Goal: Task Accomplishment & Management: Use online tool/utility

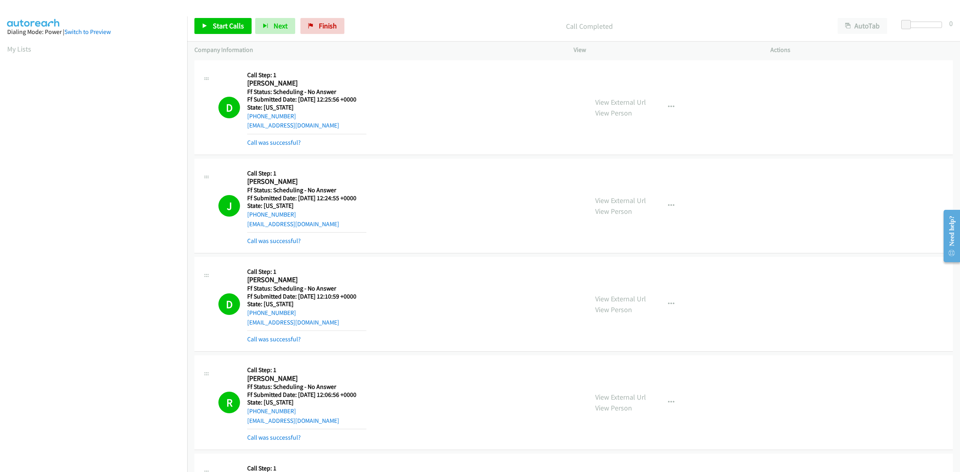
scroll to position [450, 0]
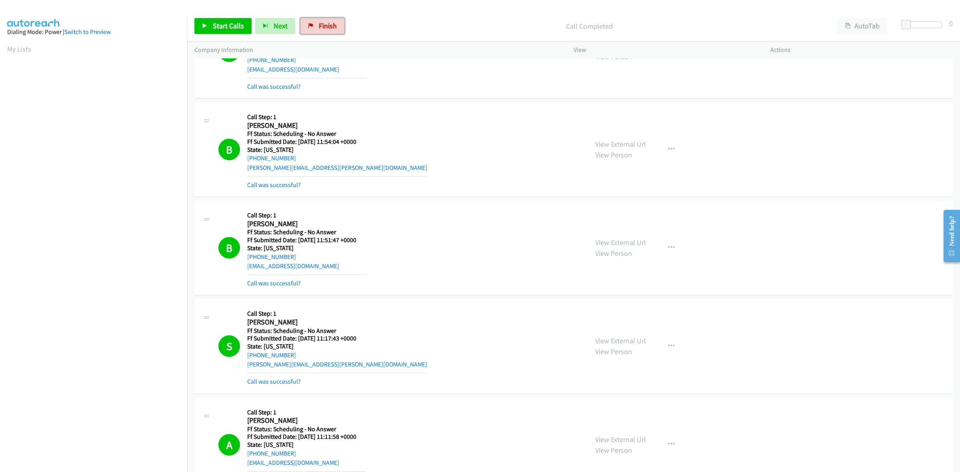
drag, startPoint x: 330, startPoint y: 27, endPoint x: 231, endPoint y: 37, distance: 99.3
click at [330, 27] on span "Finish" at bounding box center [328, 25] width 18 height 9
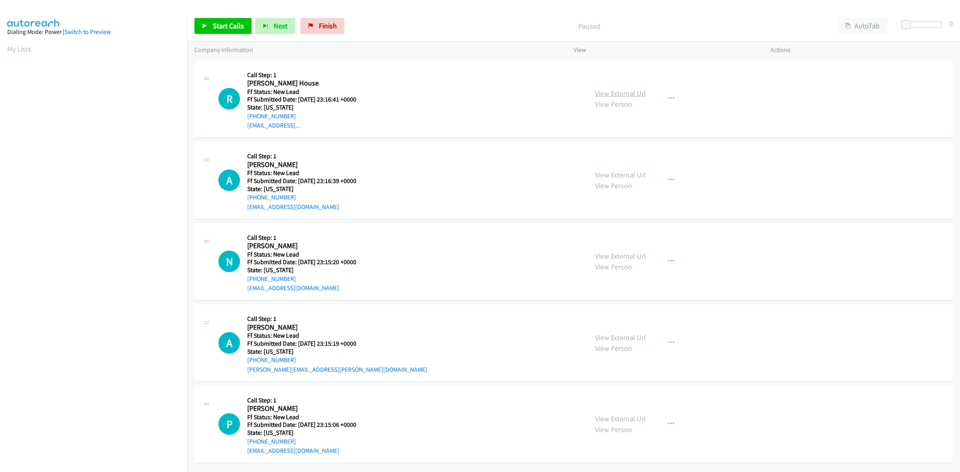
click at [621, 93] on link "View External Url" at bounding box center [620, 93] width 51 height 9
click at [607, 171] on link "View External Url" at bounding box center [620, 174] width 51 height 9
click at [632, 262] on div "View External Url View Person" at bounding box center [620, 262] width 51 height 22
click at [638, 256] on link "View External Url" at bounding box center [620, 256] width 51 height 9
click at [627, 340] on link "View External Url" at bounding box center [620, 337] width 51 height 9
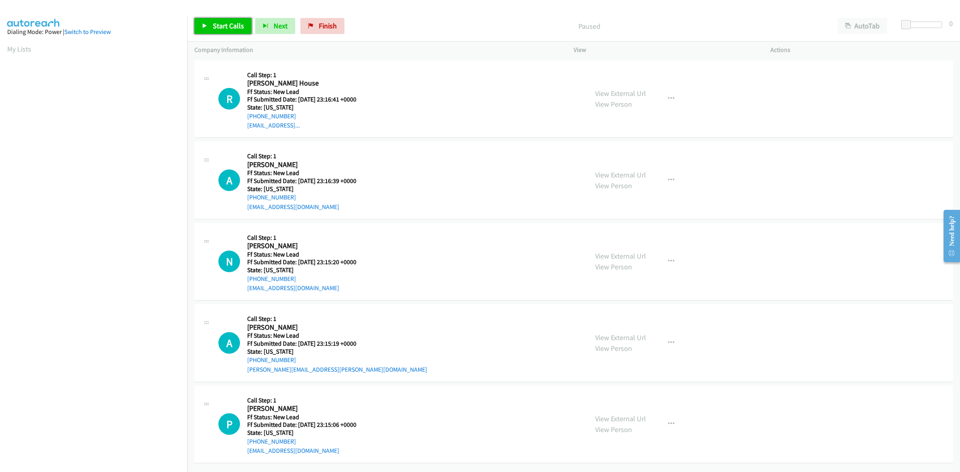
click at [217, 30] on span "Start Calls" at bounding box center [228, 25] width 31 height 9
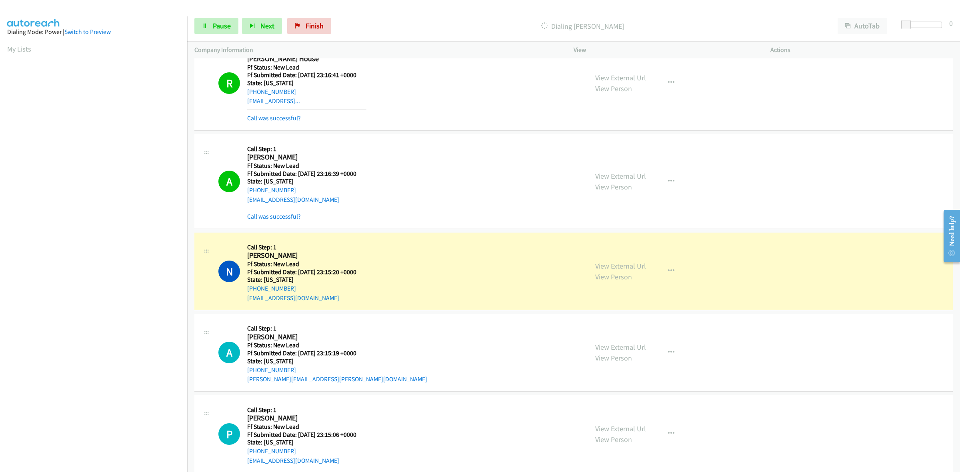
scroll to position [39, 0]
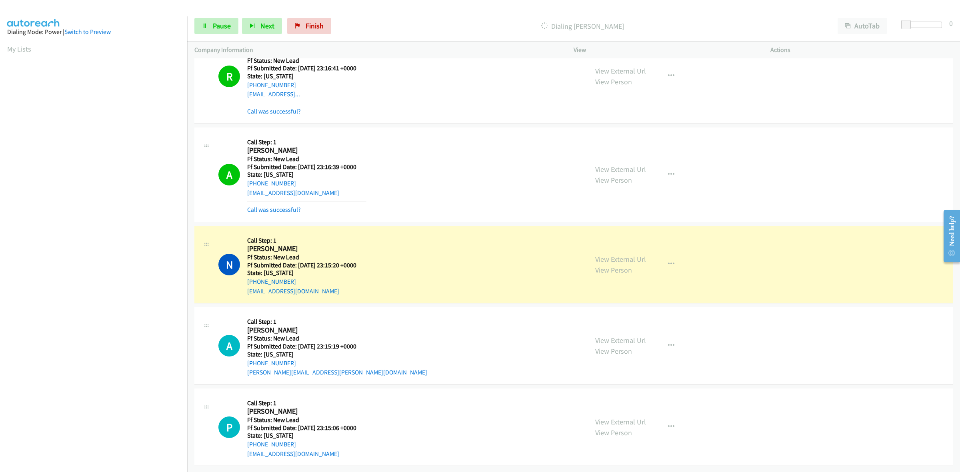
click at [619, 418] on link "View External Url" at bounding box center [620, 422] width 51 height 9
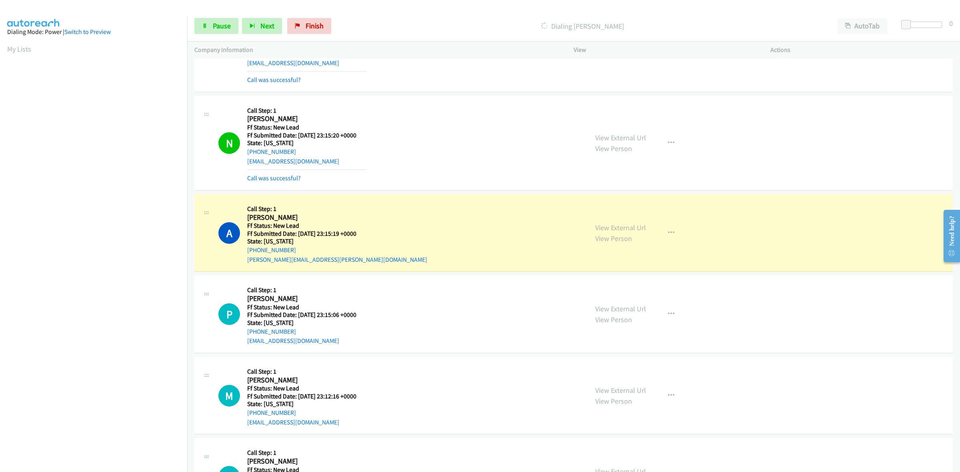
scroll to position [150, 0]
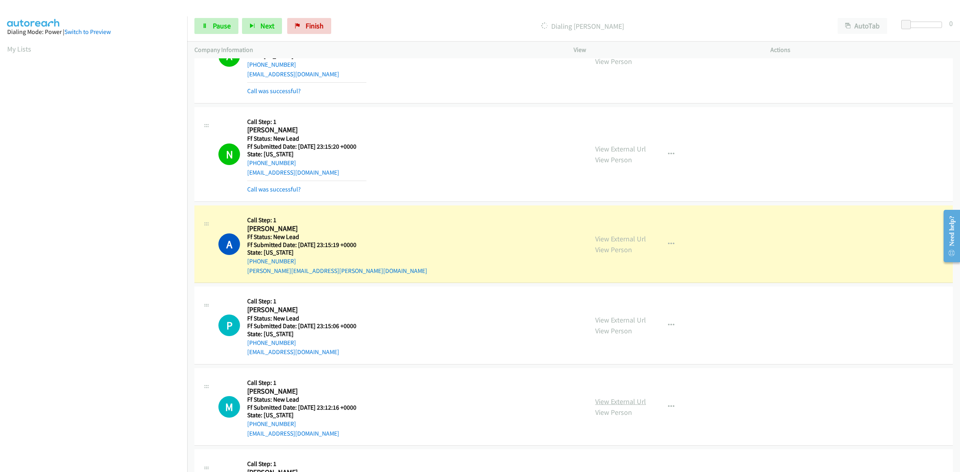
click at [627, 402] on link "View External Url" at bounding box center [620, 401] width 51 height 9
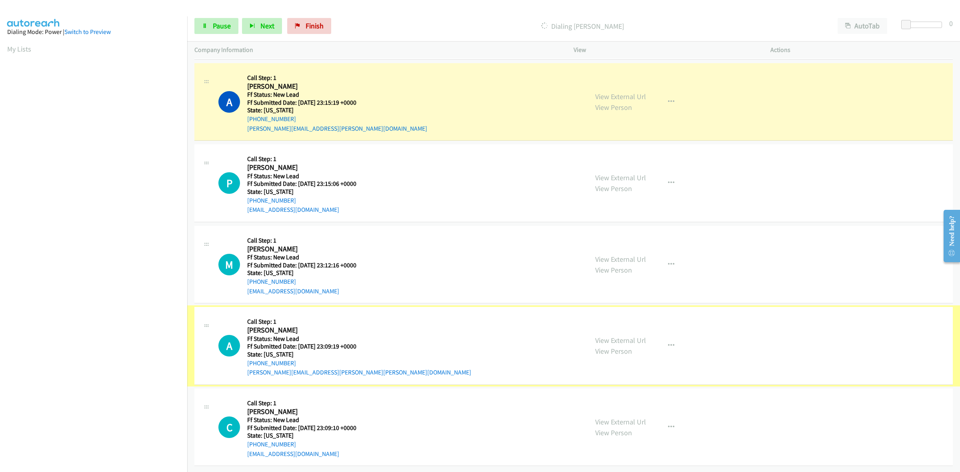
scroll to position [300, 0]
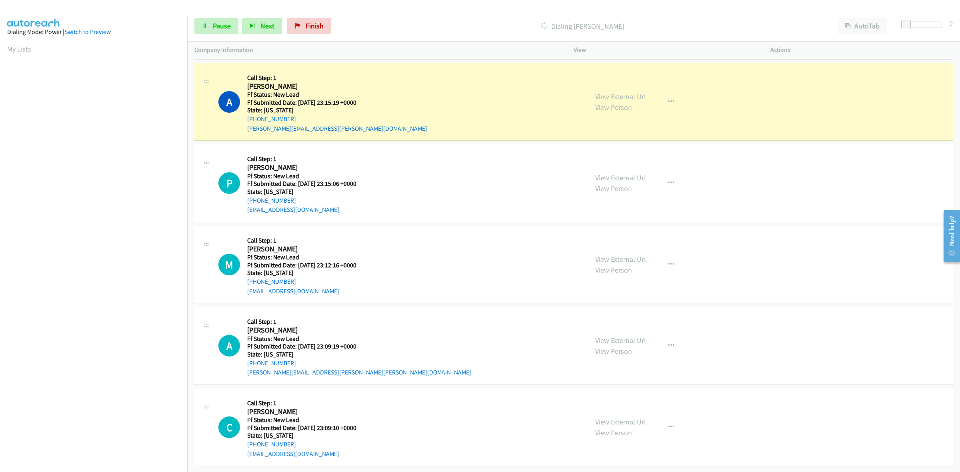
click at [619, 336] on link "View External Url" at bounding box center [620, 340] width 51 height 9
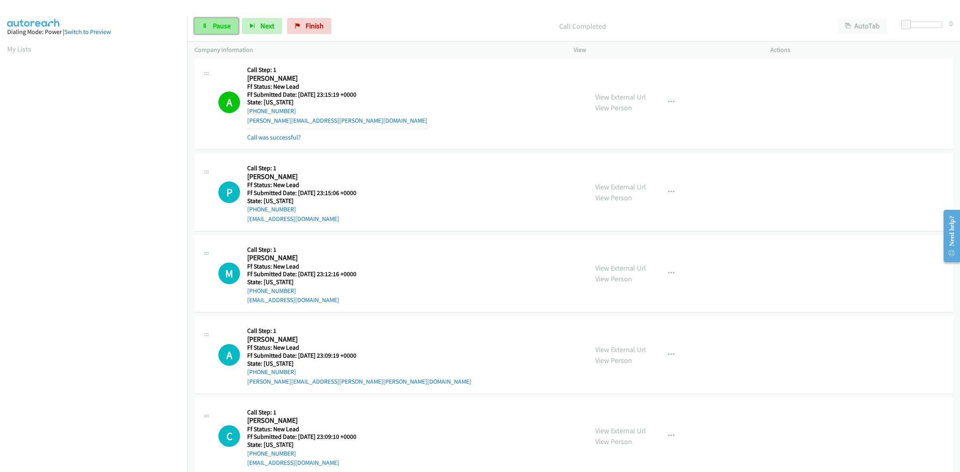
click at [210, 28] on link "Pause" at bounding box center [216, 26] width 44 height 16
click at [213, 30] on span "Start Calls" at bounding box center [228, 25] width 31 height 9
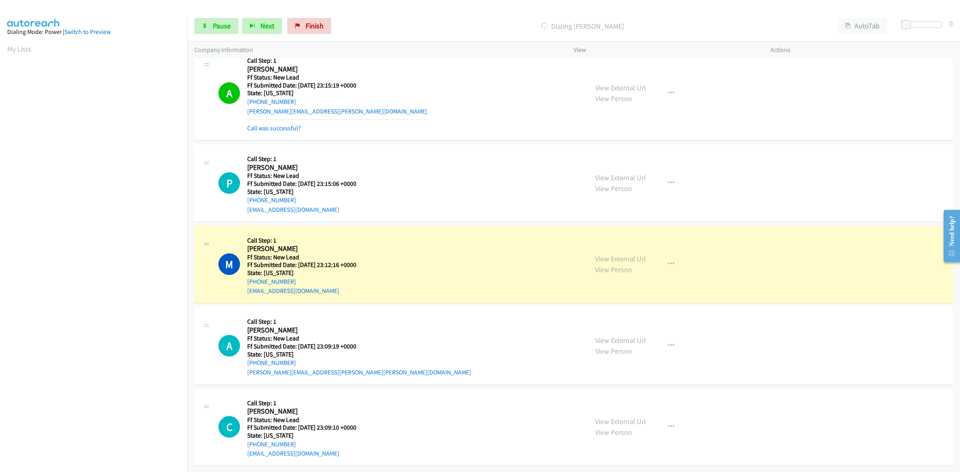
scroll to position [317, 0]
click at [609, 417] on link "View External Url" at bounding box center [620, 421] width 51 height 9
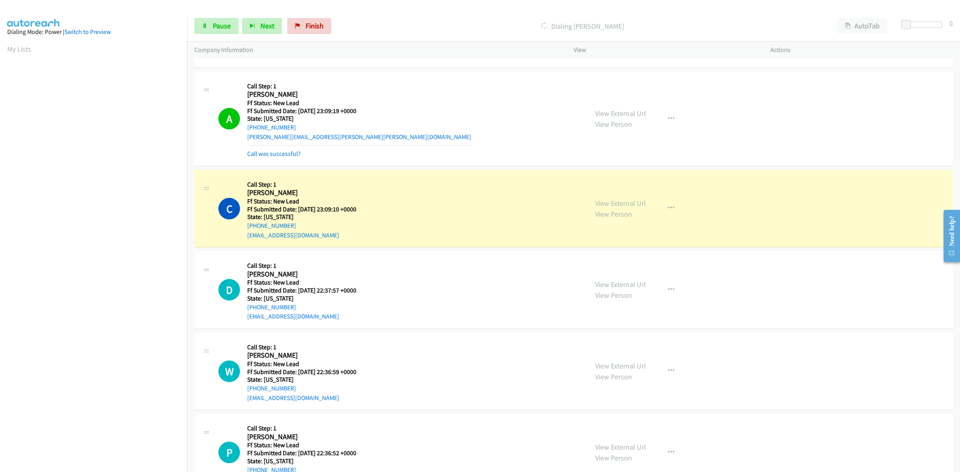
scroll to position [596, 0]
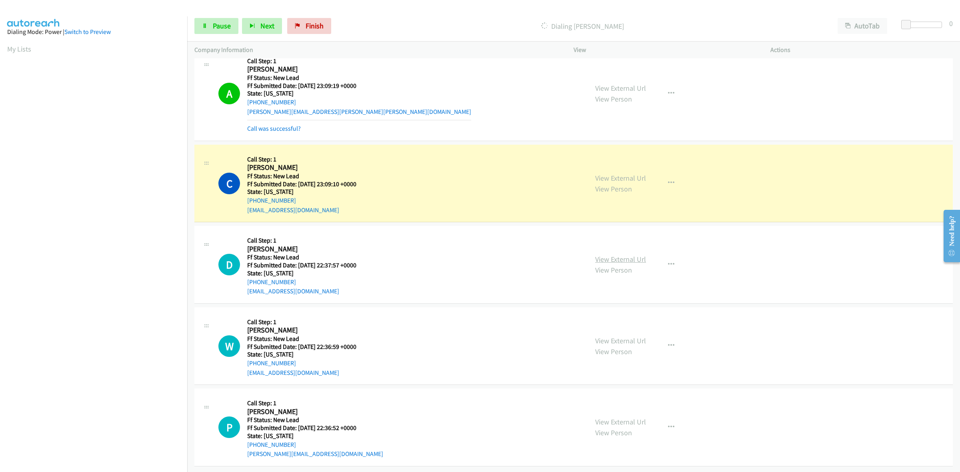
click at [630, 255] on link "View External Url" at bounding box center [620, 259] width 51 height 9
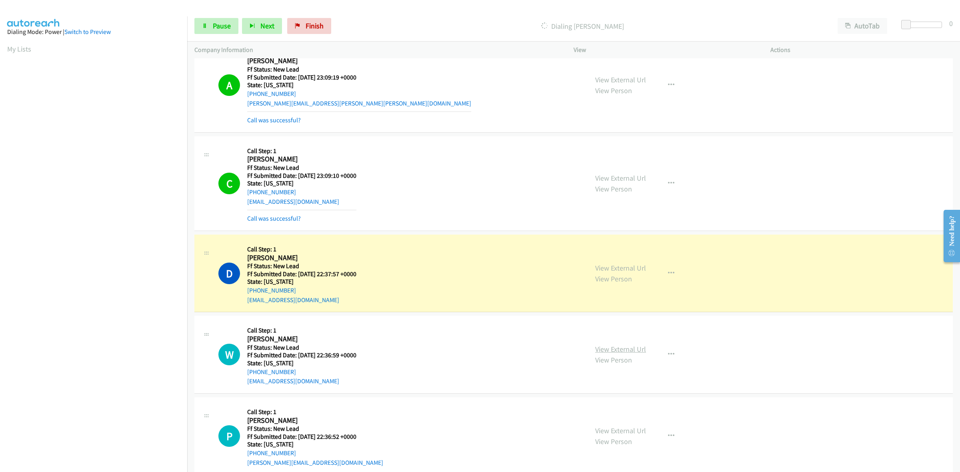
click at [618, 346] on link "View External Url" at bounding box center [620, 349] width 51 height 9
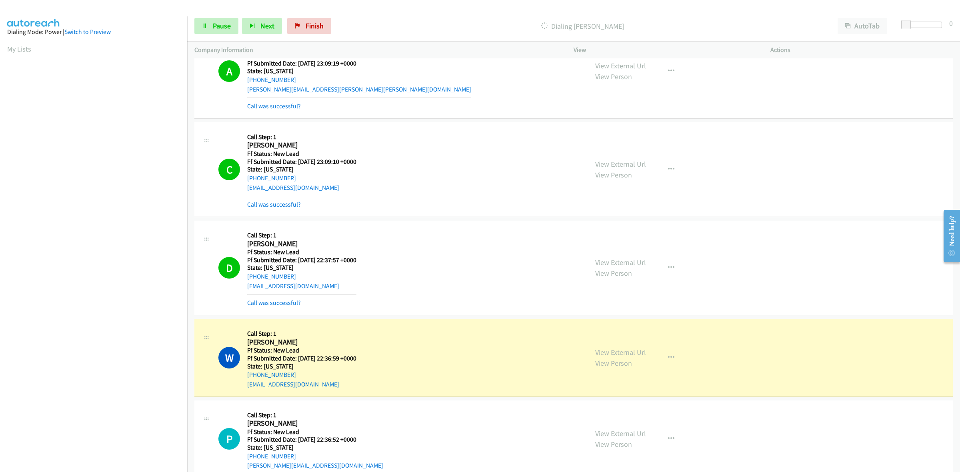
scroll to position [630, 0]
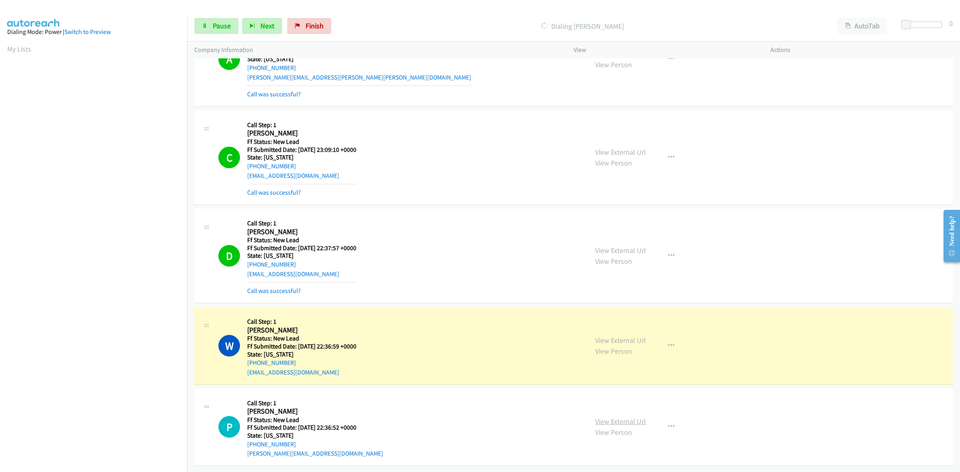
click at [637, 416] on div "View External Url View Person View External Url Email Schedule/Manage Callback …" at bounding box center [690, 427] width 204 height 63
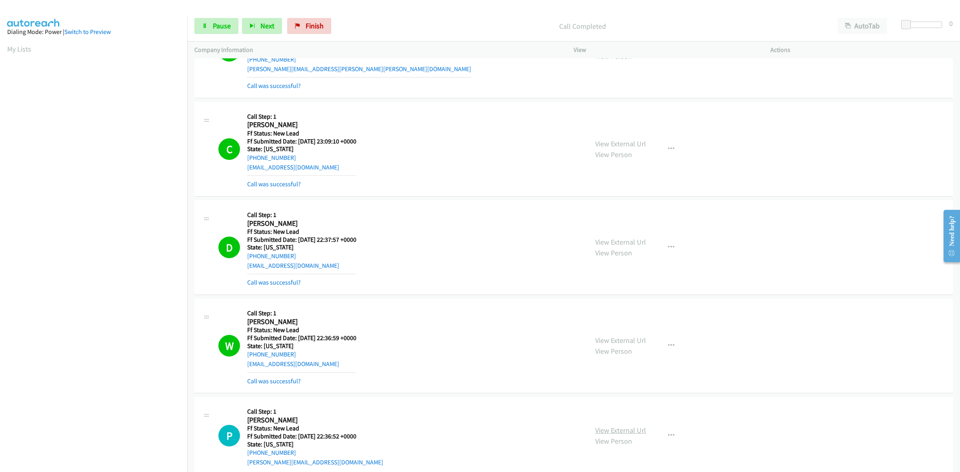
click at [631, 429] on link "View External Url" at bounding box center [620, 430] width 51 height 9
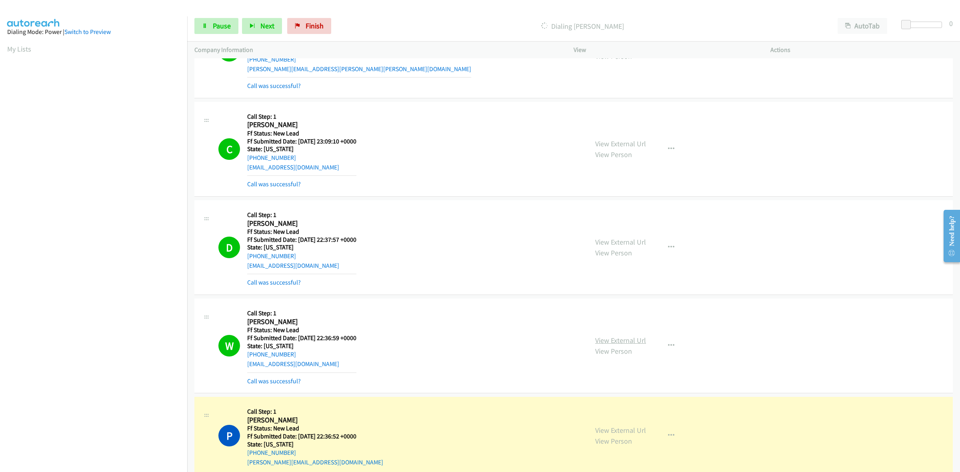
click at [605, 340] on link "View External Url" at bounding box center [620, 340] width 51 height 9
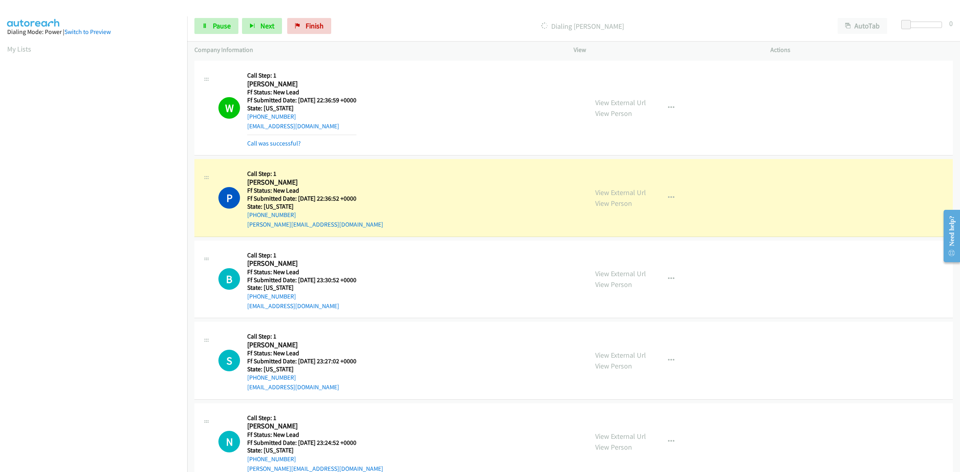
scroll to position [891, 0]
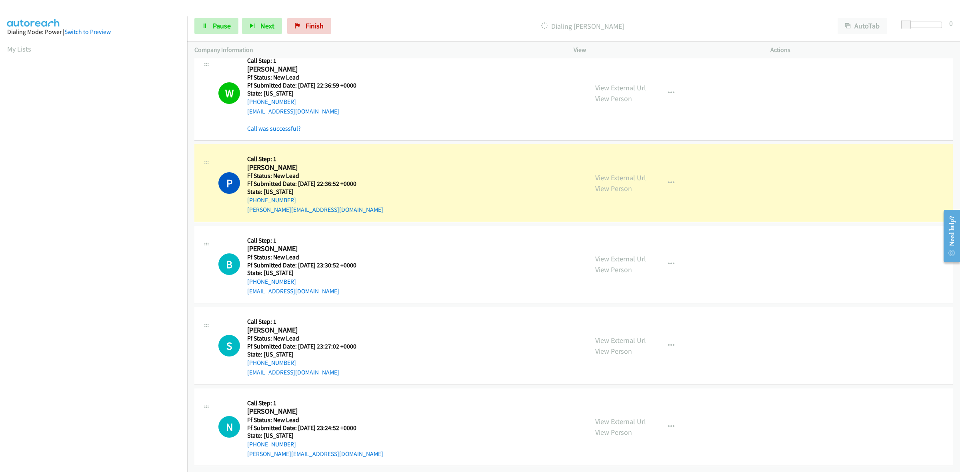
click at [628, 245] on div "View External Url View Person View External Url Email Schedule/Manage Callback …" at bounding box center [690, 264] width 204 height 63
click at [629, 254] on link "View External Url" at bounding box center [620, 258] width 51 height 9
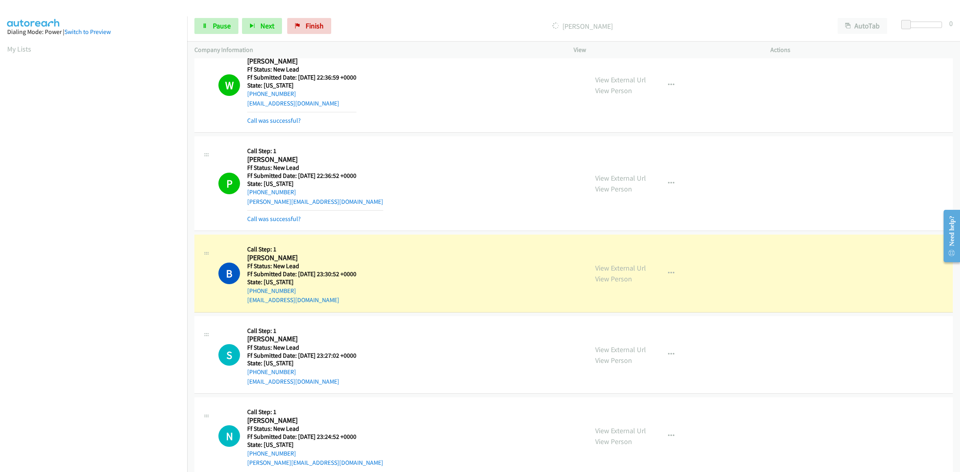
scroll to position [0, 1]
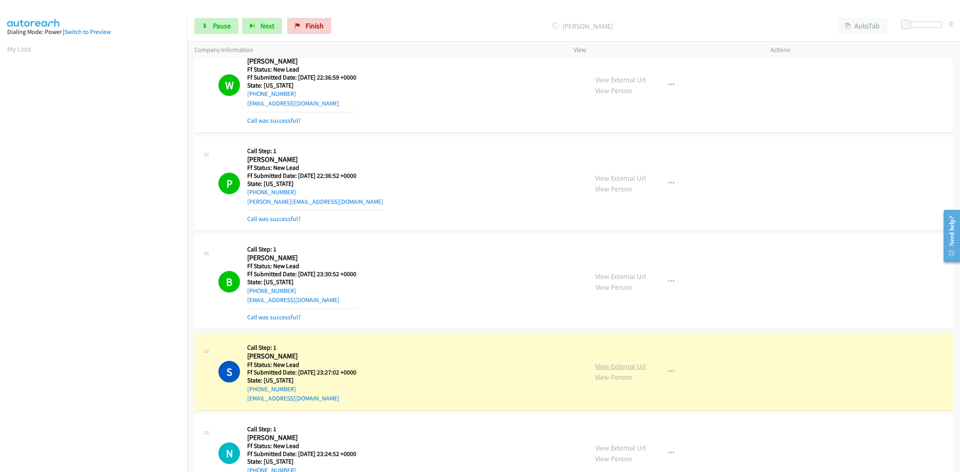
click at [633, 371] on link "View External Url" at bounding box center [620, 366] width 51 height 9
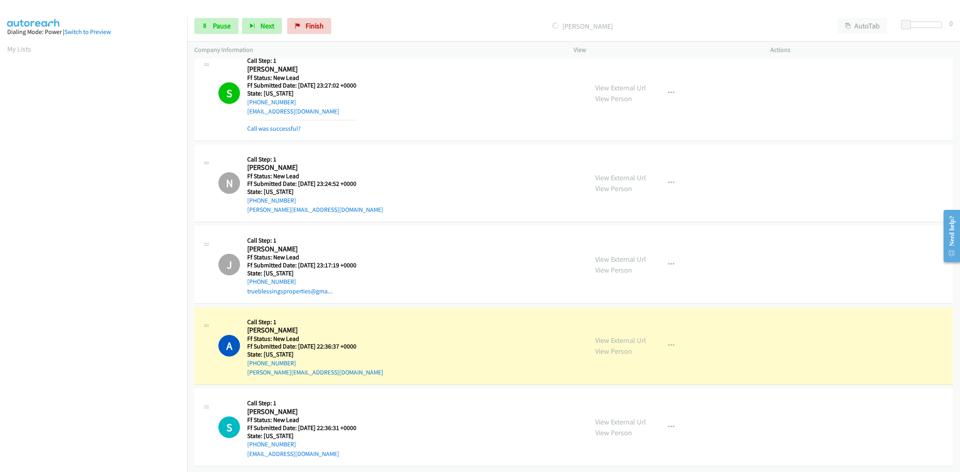
scroll to position [1187, 0]
click at [619, 336] on link "View External Url" at bounding box center [620, 340] width 51 height 9
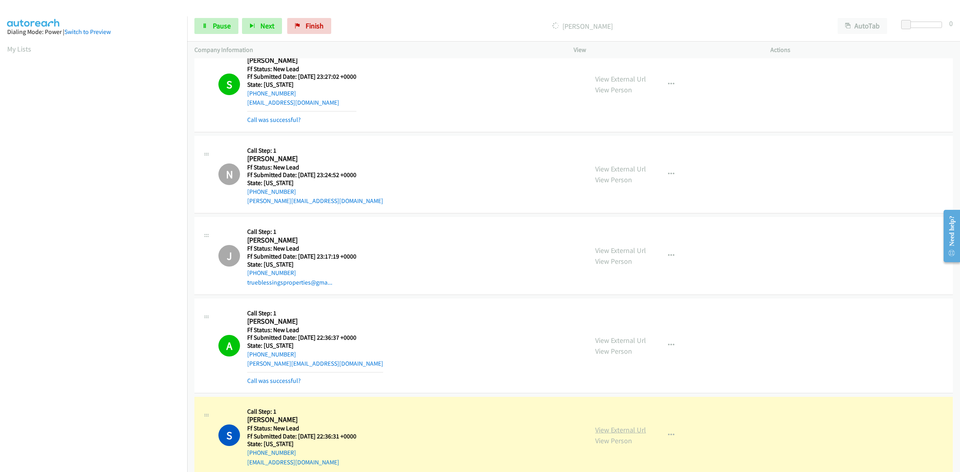
click at [604, 434] on link "View External Url" at bounding box center [620, 430] width 51 height 9
click at [224, 21] on link "Pause" at bounding box center [216, 26] width 44 height 16
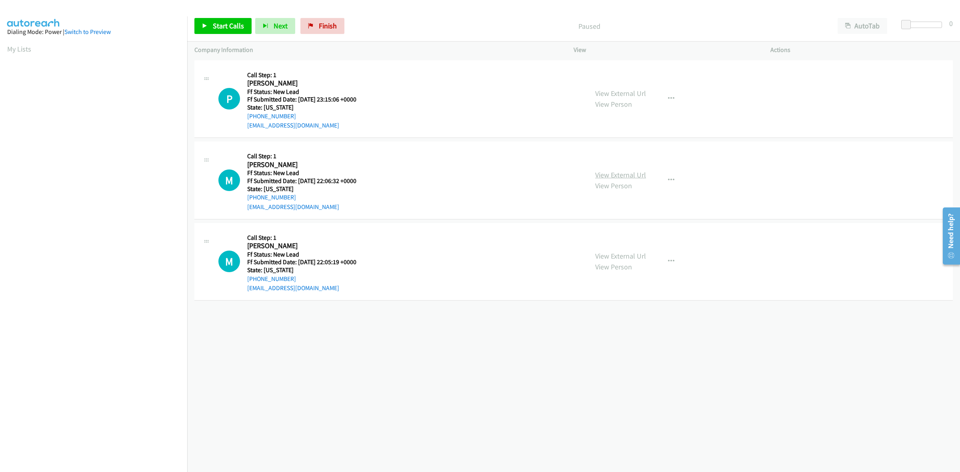
click at [631, 176] on link "View External Url" at bounding box center [620, 174] width 51 height 9
click at [640, 258] on link "View External Url" at bounding box center [620, 256] width 51 height 9
drag, startPoint x: 232, startPoint y: 28, endPoint x: 256, endPoint y: 33, distance: 24.9
click at [232, 28] on span "Start Calls" at bounding box center [228, 25] width 31 height 9
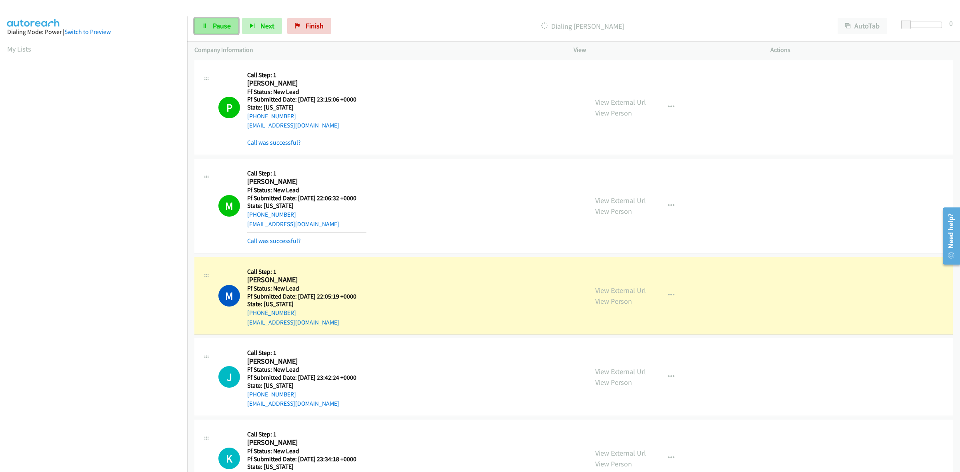
click at [220, 28] on span "Pause" at bounding box center [222, 25] width 18 height 9
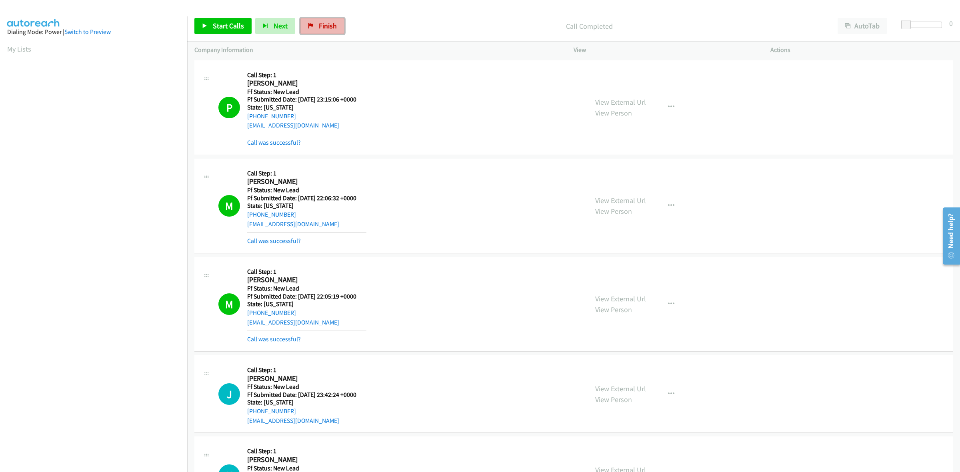
click at [331, 27] on span "Finish" at bounding box center [328, 25] width 18 height 9
